Goal: Navigation & Orientation: Locate item on page

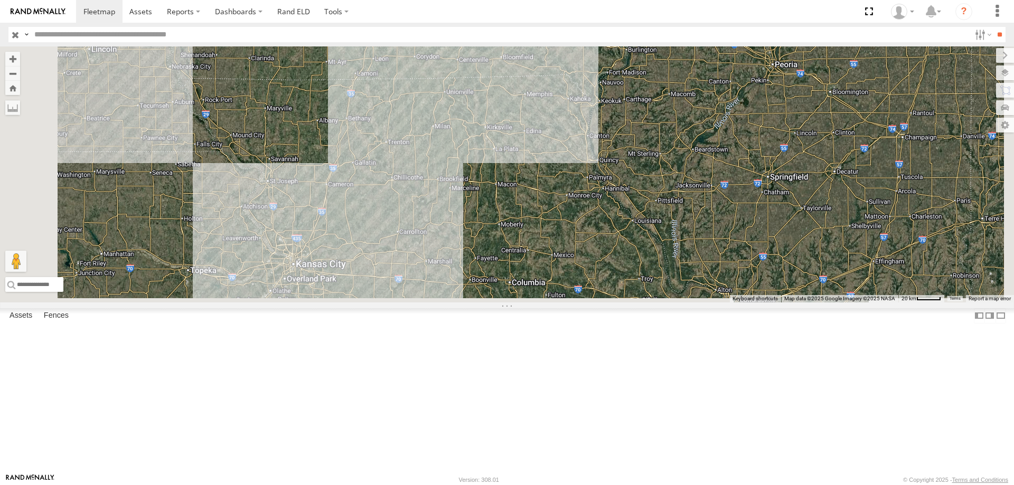
drag, startPoint x: 477, startPoint y: 397, endPoint x: 606, endPoint y: 135, distance: 292.4
click at [606, 135] on div "545 48 46 47 49 0055 2" at bounding box center [507, 174] width 1014 height 256
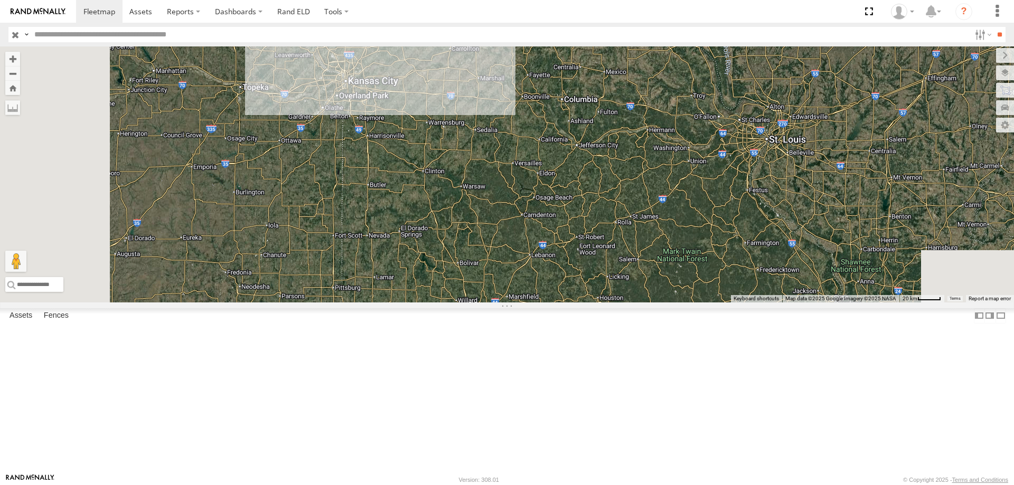
drag, startPoint x: 493, startPoint y: 324, endPoint x: 522, endPoint y: 200, distance: 127.5
click at [522, 200] on div "545 48 46 47 49 0055 2" at bounding box center [507, 174] width 1014 height 256
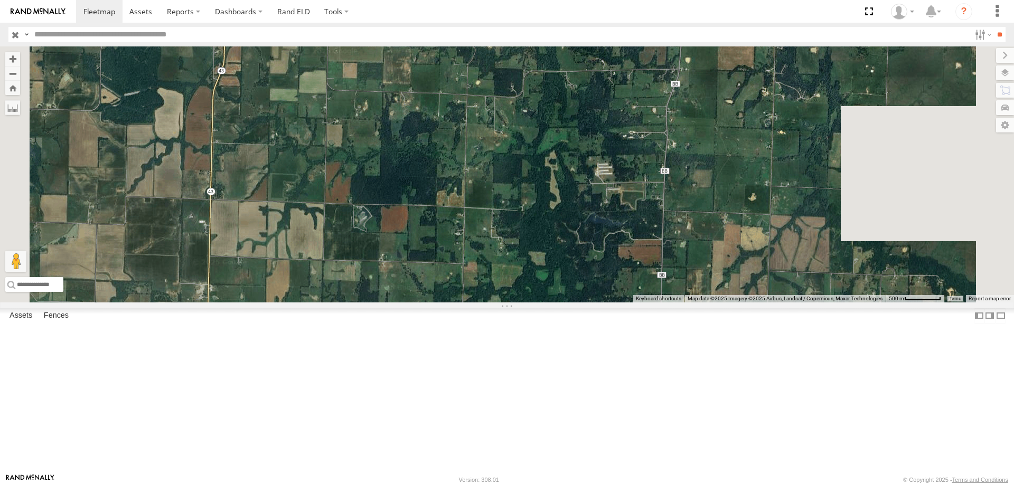
drag, startPoint x: 509, startPoint y: 373, endPoint x: 410, endPoint y: 219, distance: 182.7
click at [410, 219] on div "545 48 46 47 49 0055" at bounding box center [507, 174] width 1014 height 256
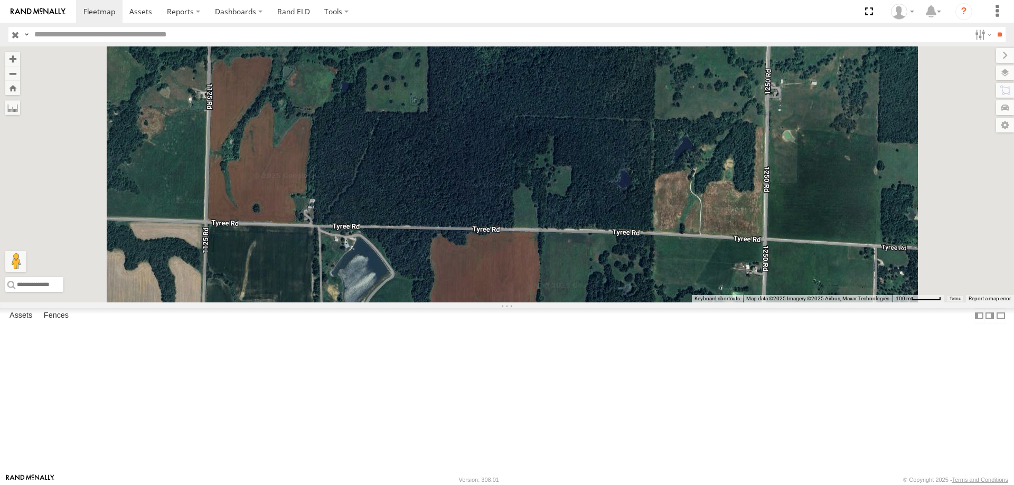
drag, startPoint x: 593, startPoint y: 247, endPoint x: 592, endPoint y: 336, distance: 89.3
click at [592, 303] on div "545 48 46 47 49 0055" at bounding box center [507, 174] width 1014 height 256
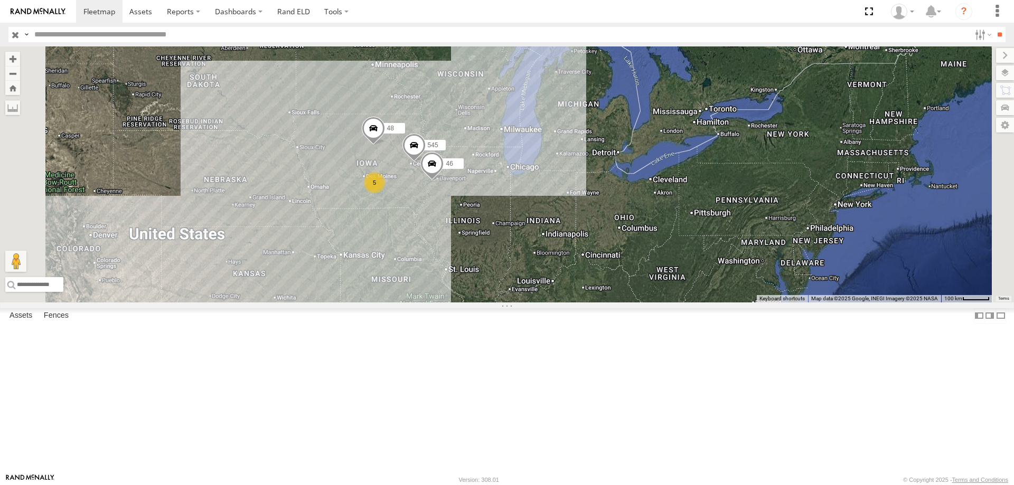
drag, startPoint x: 547, startPoint y: 217, endPoint x: 518, endPoint y: 312, distance: 99.2
click at [518, 303] on div "545 5 48 46" at bounding box center [507, 174] width 1014 height 256
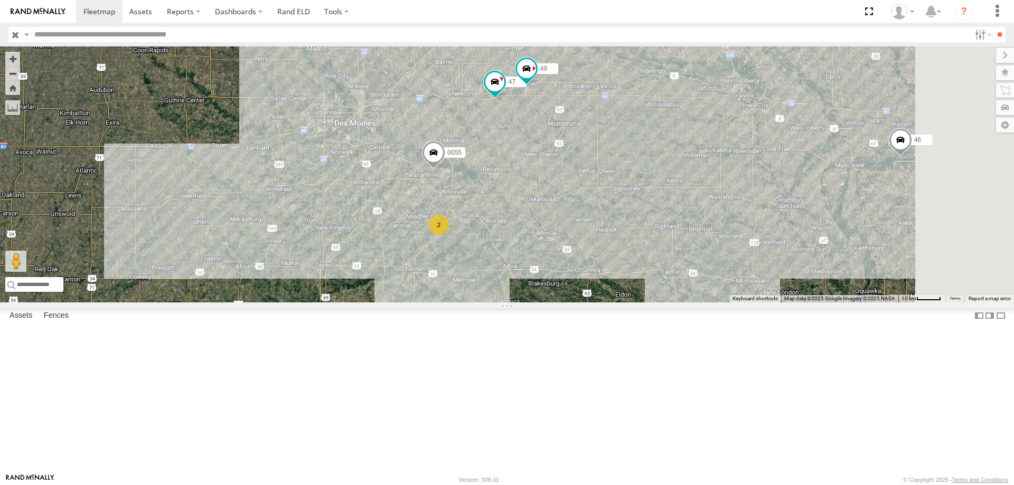
drag, startPoint x: 777, startPoint y: 359, endPoint x: 616, endPoint y: 266, distance: 186.0
click at [616, 266] on div "545 48 46 0055 47 49 2" at bounding box center [507, 174] width 1014 height 256
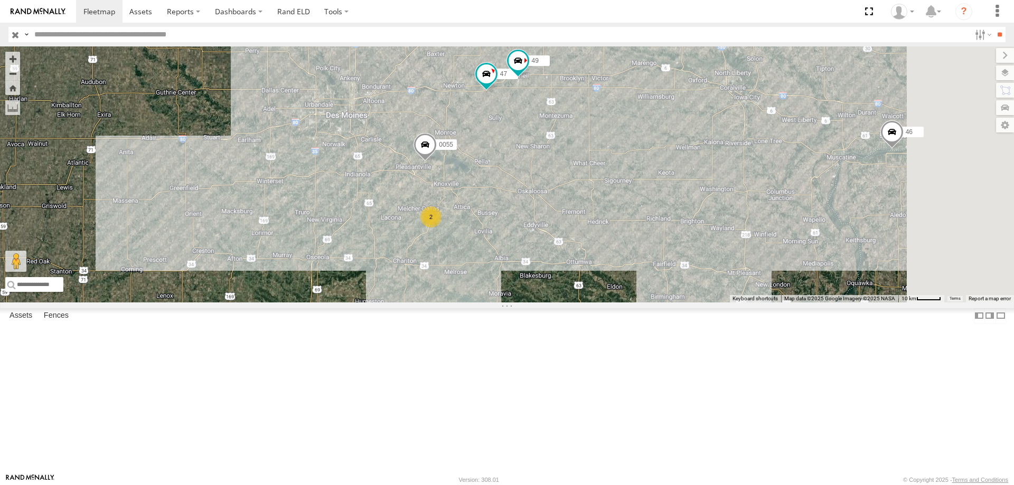
click at [442, 228] on div "2" at bounding box center [430, 216] width 21 height 21
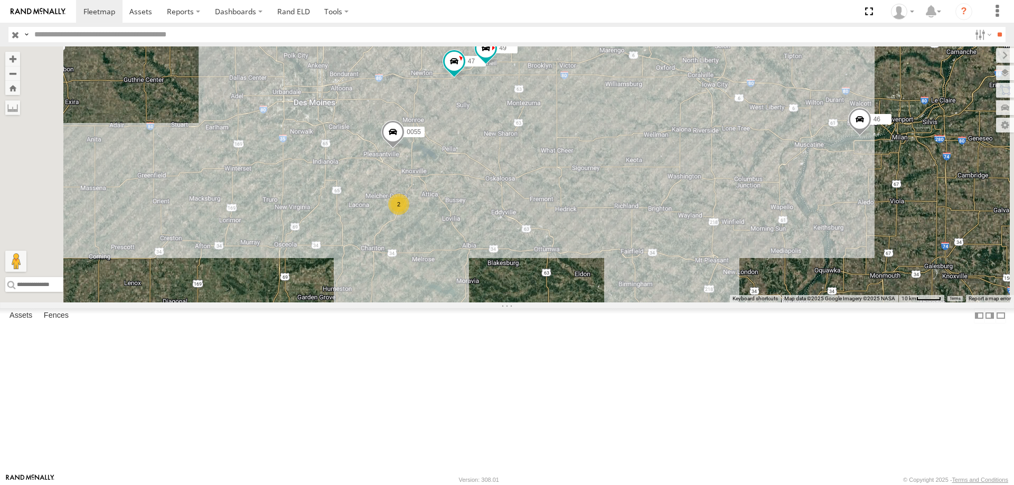
click at [405, 149] on span at bounding box center [392, 134] width 23 height 29
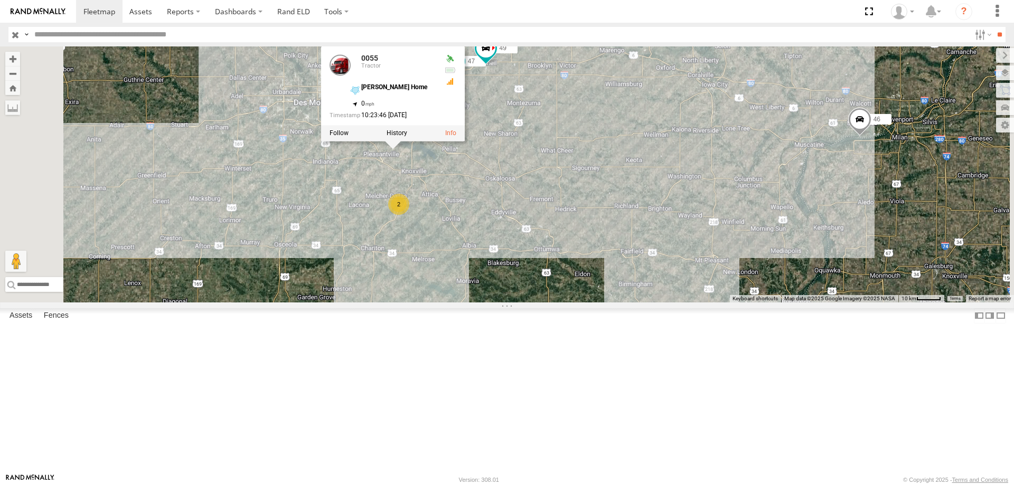
click at [625, 199] on div "545 48 46 0055 47 49 2 0055 Tractor [PERSON_NAME] Home 41.40727 , -93.20721 0 1…" at bounding box center [507, 174] width 1014 height 256
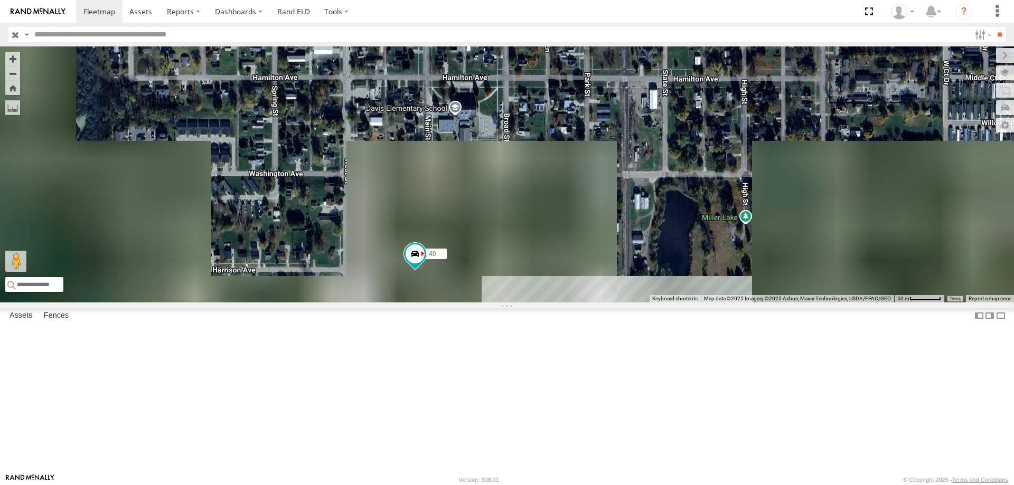
drag, startPoint x: 587, startPoint y: 367, endPoint x: 643, endPoint y: 115, distance: 258.1
click at [643, 115] on div "545 48 46 0055 47 49" at bounding box center [507, 174] width 1014 height 256
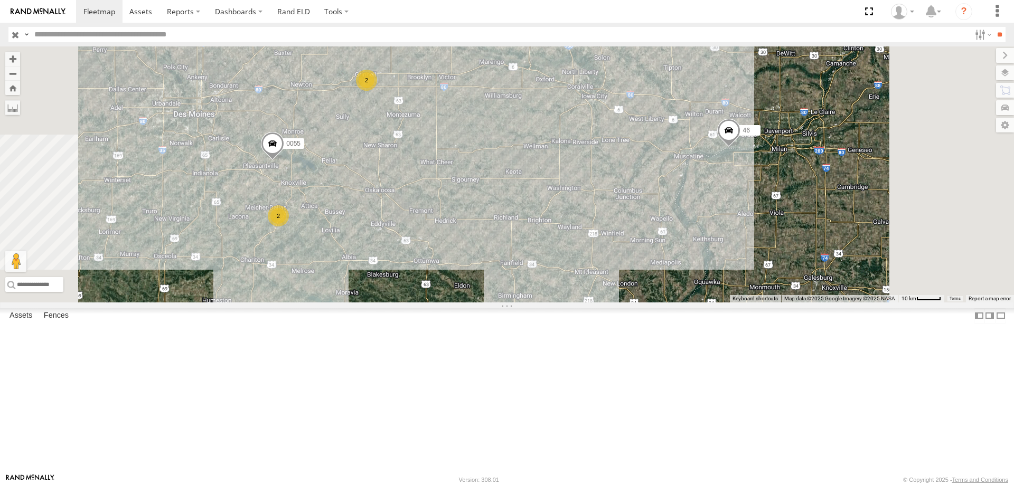
click at [486, 174] on div "545 48 46 0055 2 2" at bounding box center [507, 174] width 1014 height 256
click at [377, 91] on div "2" at bounding box center [366, 80] width 21 height 21
